Goal: Transaction & Acquisition: Download file/media

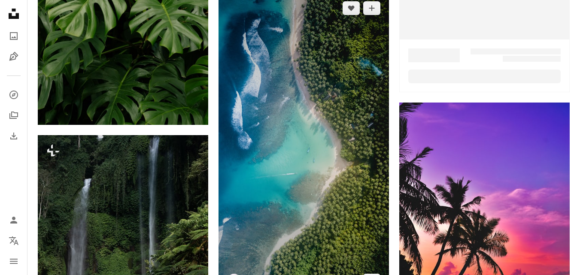
scroll to position [429, 0]
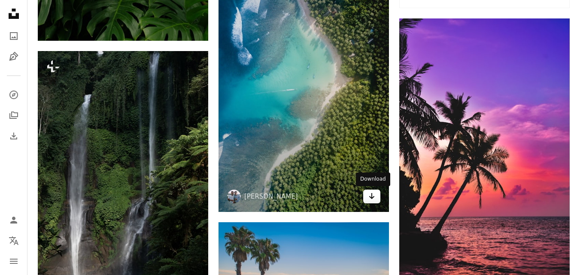
click at [369, 196] on icon "Arrow pointing down" at bounding box center [371, 196] width 7 height 10
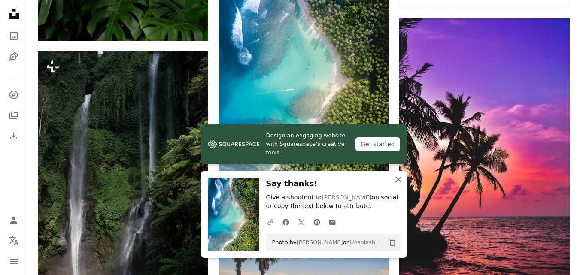
click at [403, 181] on button "An X shape Close" at bounding box center [397, 179] width 17 height 17
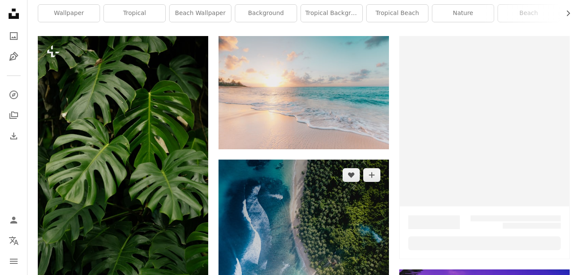
scroll to position [172, 0]
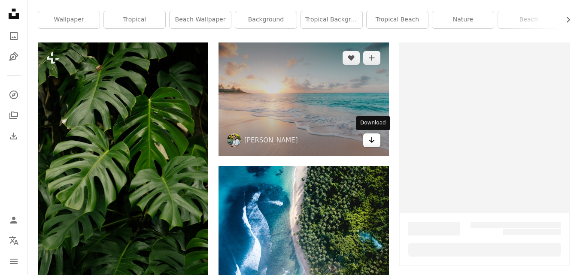
click at [371, 142] on icon "Arrow pointing down" at bounding box center [371, 140] width 7 height 10
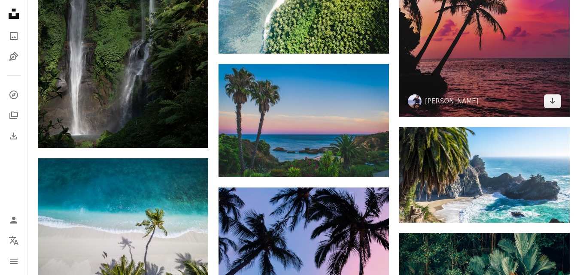
scroll to position [601, 0]
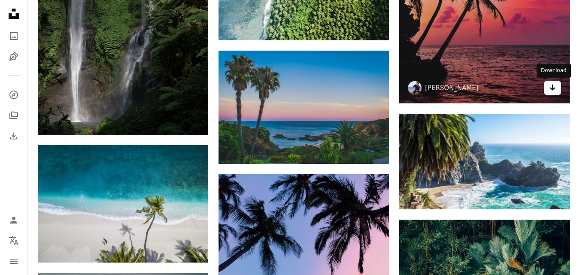
click at [552, 89] on icon "Download" at bounding box center [552, 88] width 6 height 6
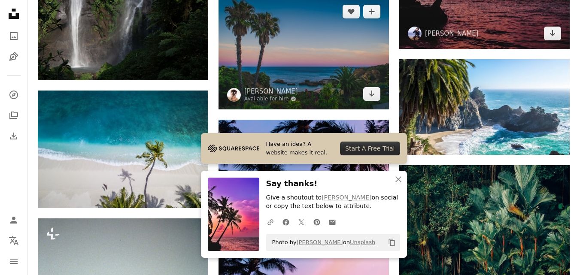
scroll to position [729, 0]
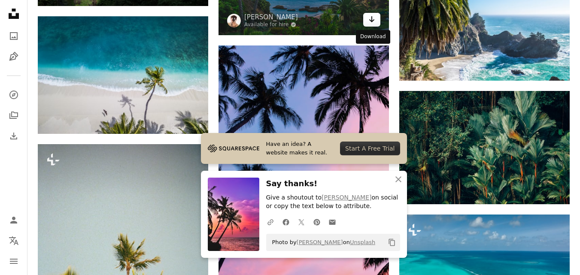
click at [374, 22] on icon "Arrow pointing down" at bounding box center [371, 19] width 7 height 10
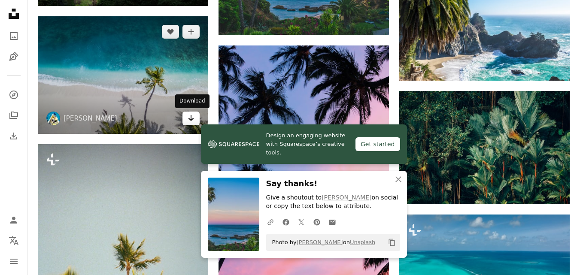
click at [192, 117] on icon "Arrow pointing down" at bounding box center [190, 118] width 7 height 10
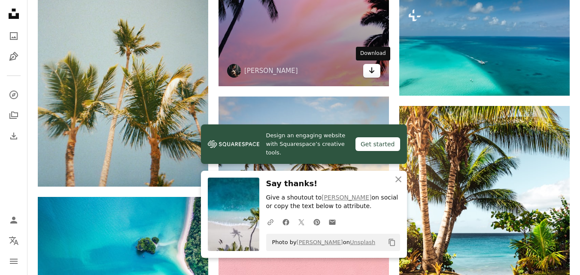
click at [376, 70] on link "Arrow pointing down" at bounding box center [371, 71] width 17 height 14
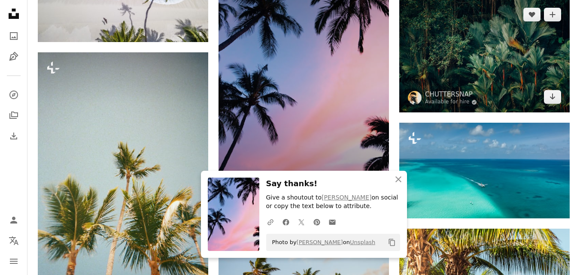
scroll to position [772, 0]
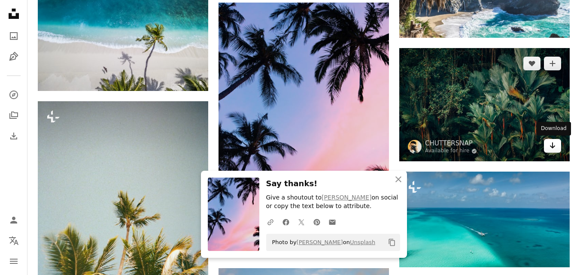
click at [553, 149] on icon "Arrow pointing down" at bounding box center [552, 145] width 7 height 10
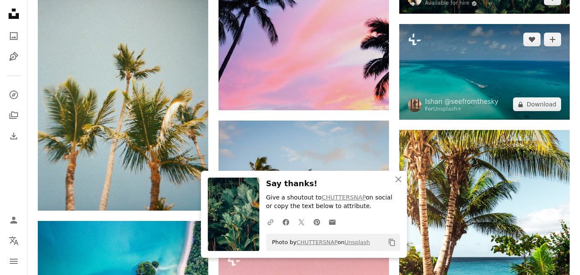
scroll to position [1029, 0]
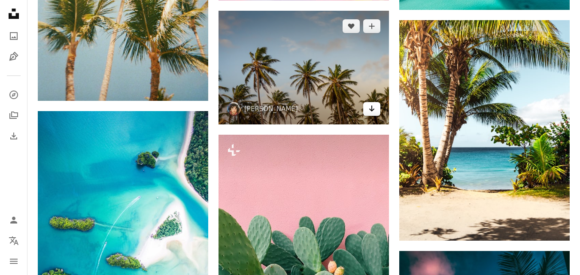
click at [367, 110] on link "Arrow pointing down" at bounding box center [371, 109] width 17 height 14
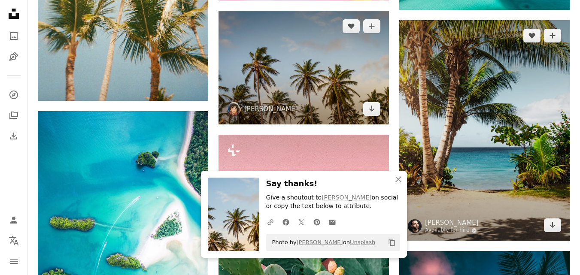
scroll to position [1115, 0]
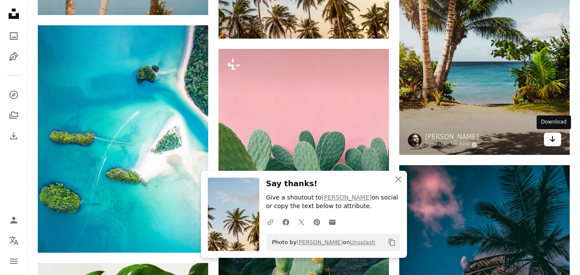
click at [547, 136] on link "Arrow pointing down" at bounding box center [551, 140] width 17 height 14
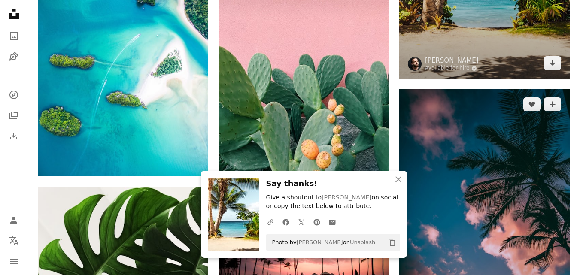
scroll to position [1201, 0]
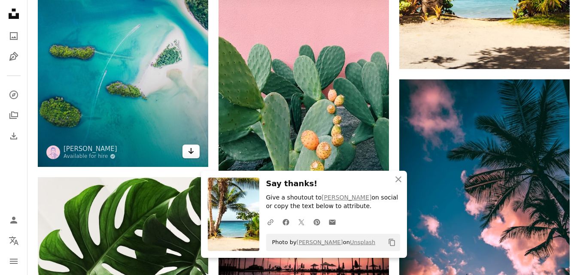
click at [189, 147] on icon "Arrow pointing down" at bounding box center [190, 151] width 7 height 10
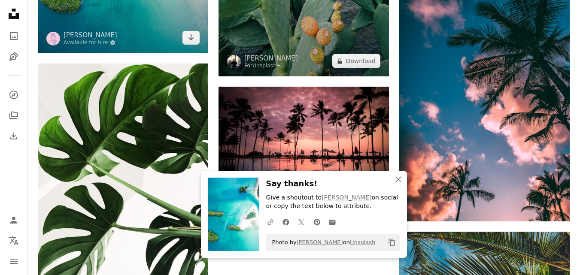
scroll to position [1330, 0]
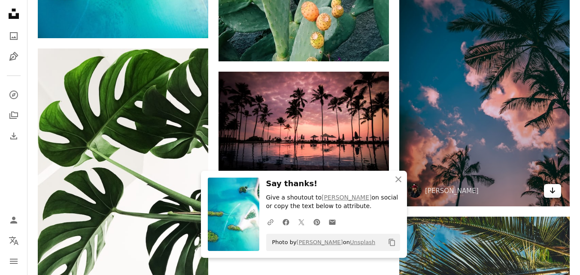
click at [557, 190] on link "Arrow pointing down" at bounding box center [551, 191] width 17 height 14
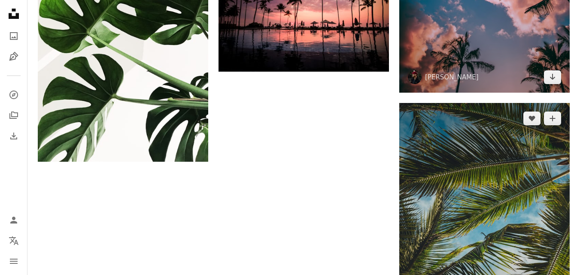
scroll to position [1458, 0]
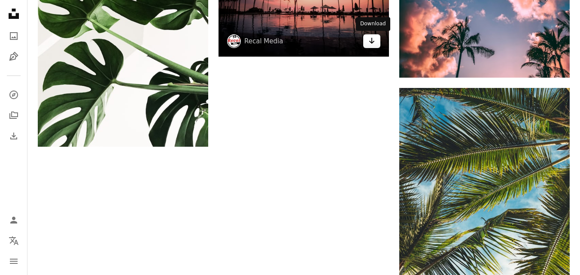
click at [376, 46] on link "Arrow pointing down" at bounding box center [371, 41] width 17 height 14
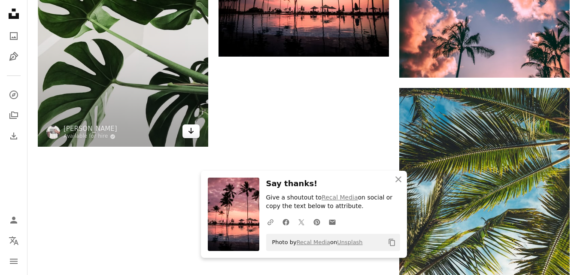
click at [196, 132] on link "Arrow pointing down" at bounding box center [190, 131] width 17 height 14
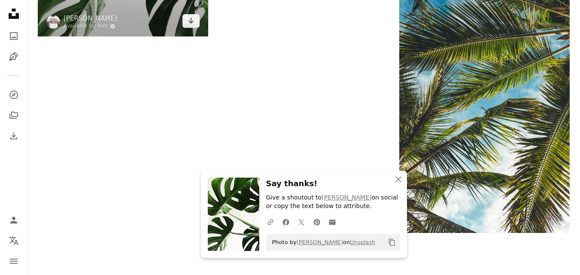
scroll to position [1587, 0]
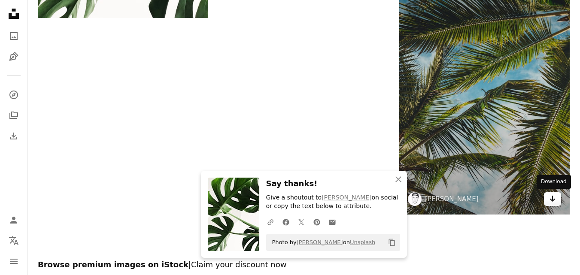
click at [556, 201] on link "Arrow pointing down" at bounding box center [551, 199] width 17 height 14
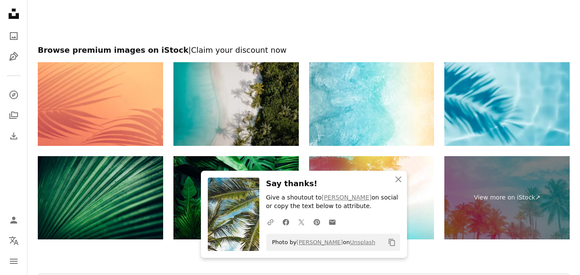
scroll to position [1926, 0]
